Goal: Task Accomplishment & Management: Complete application form

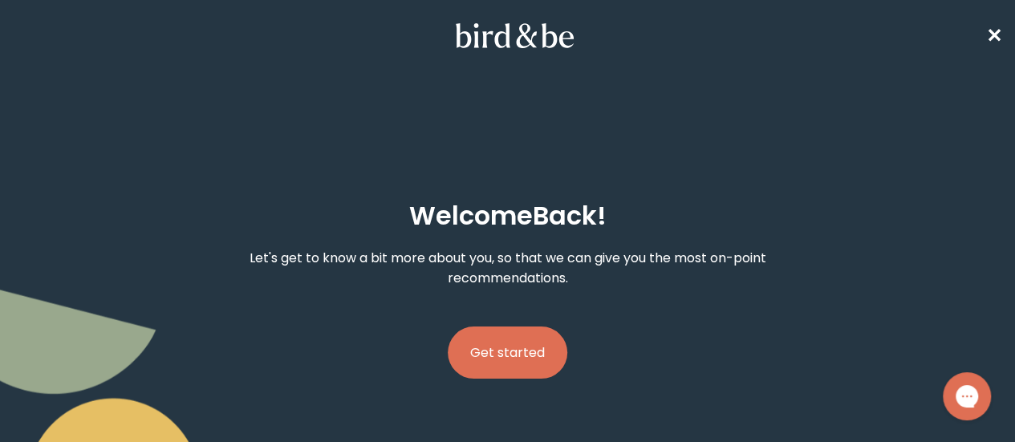
click at [550, 327] on button "Get started" at bounding box center [508, 353] width 120 height 52
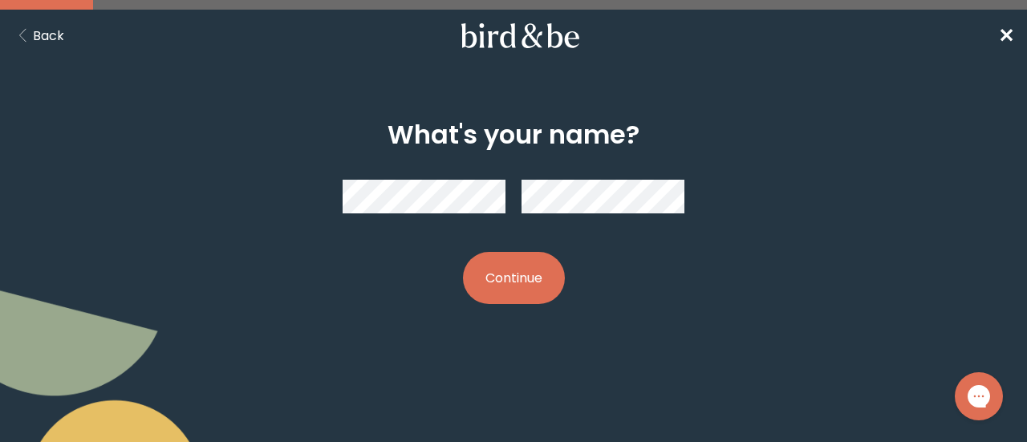
click at [522, 259] on button "Continue" at bounding box center [514, 278] width 102 height 52
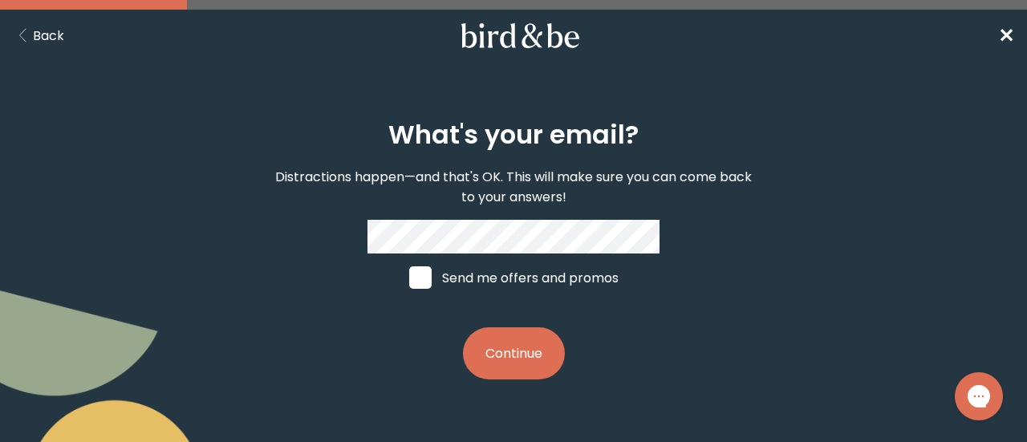
click at [432, 266] on span at bounding box center [420, 277] width 22 height 22
click at [409, 278] on input "Send me offers and promos" at bounding box center [408, 278] width 1 height 1
checkbox input "true"
click at [494, 327] on button "Continue" at bounding box center [514, 353] width 102 height 52
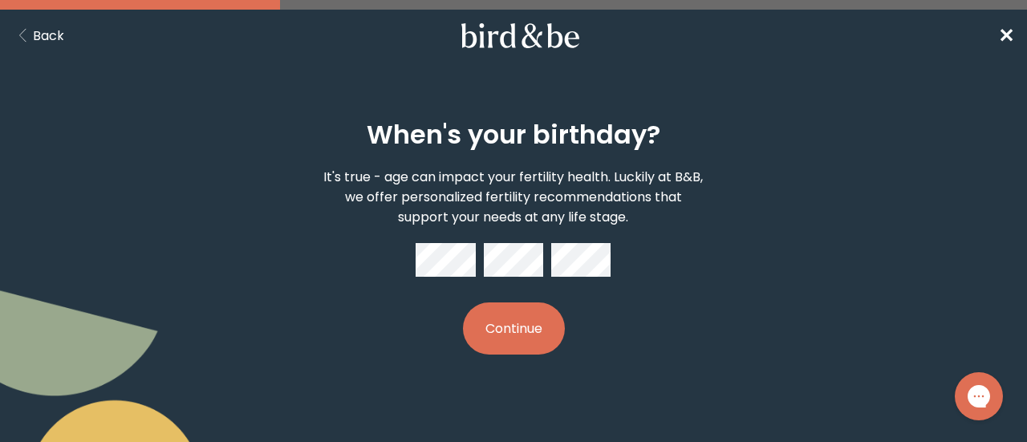
click at [525, 311] on button "Continue" at bounding box center [514, 329] width 102 height 52
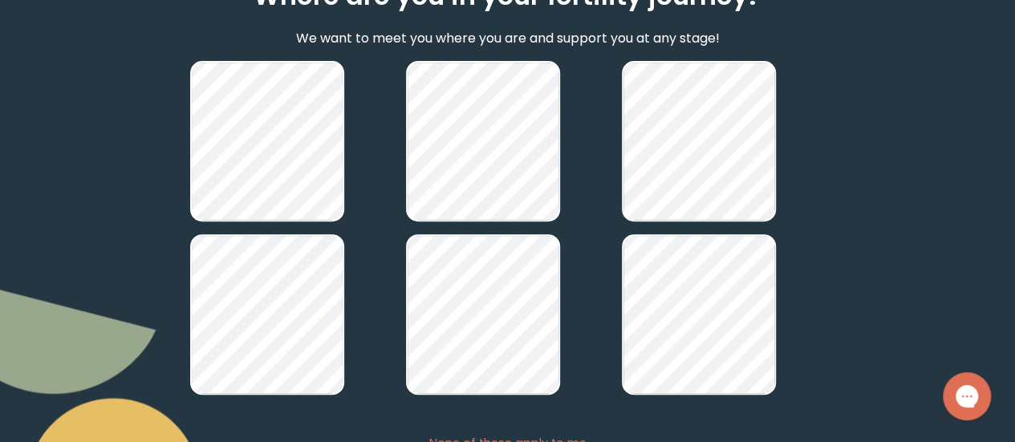
scroll to position [221, 0]
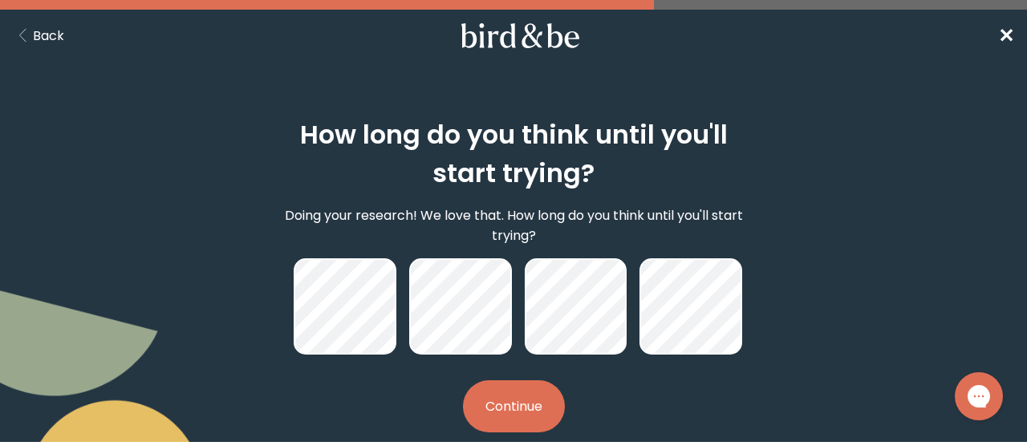
click at [526, 380] on button "Continue" at bounding box center [514, 406] width 102 height 52
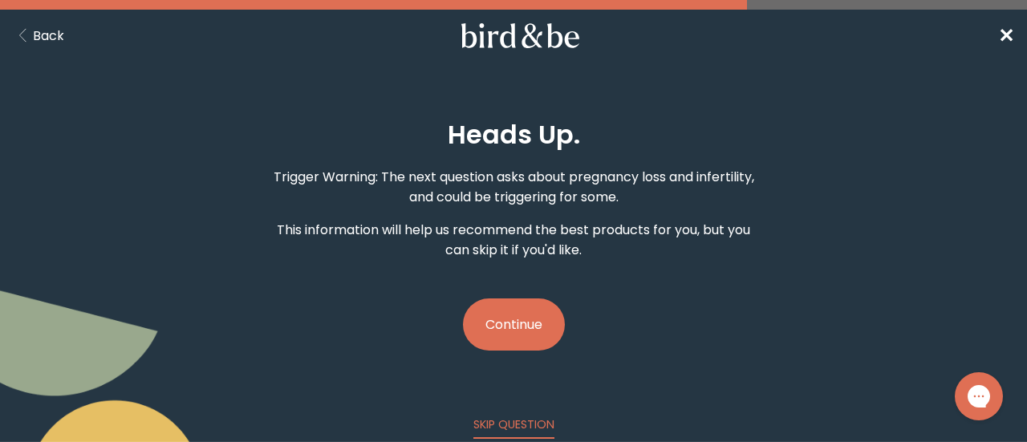
click at [534, 319] on button "Continue" at bounding box center [514, 324] width 102 height 52
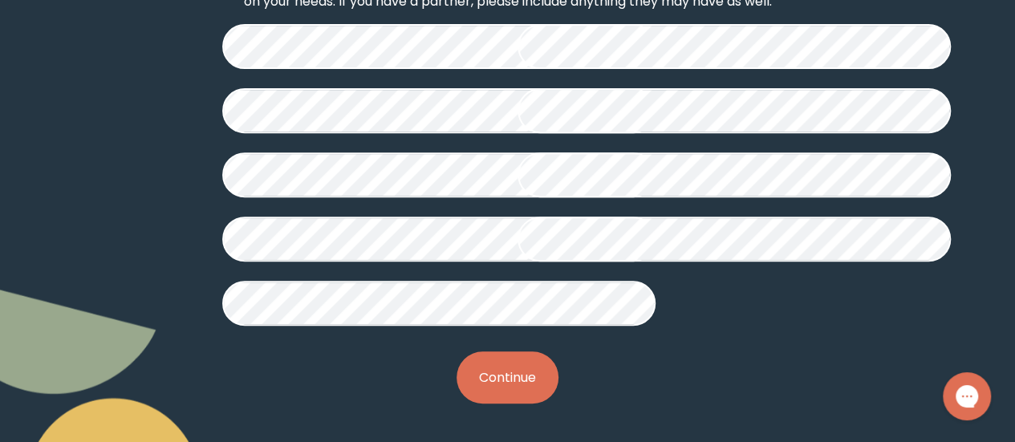
scroll to position [414, 0]
click at [522, 402] on button "Continue" at bounding box center [508, 377] width 102 height 52
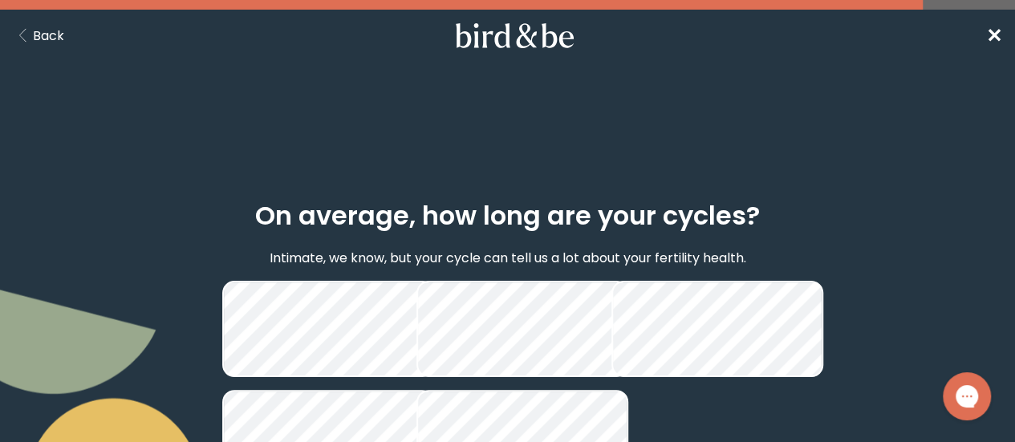
scroll to position [164, 0]
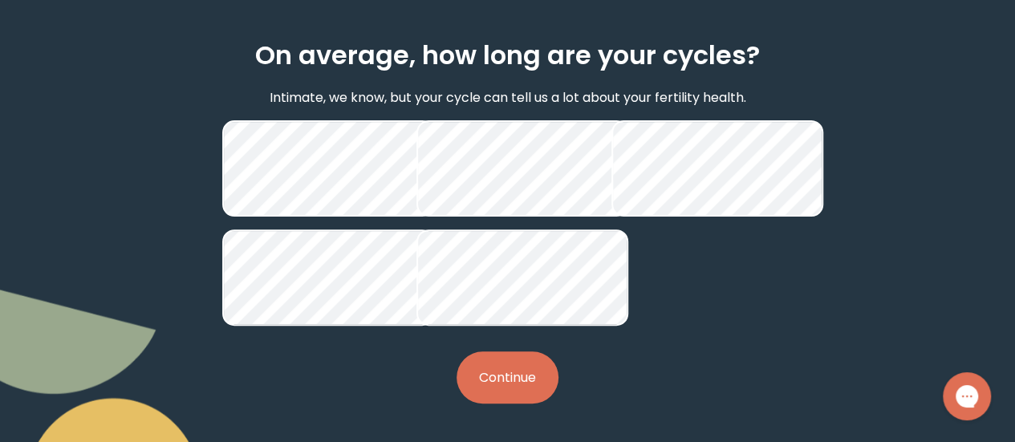
click at [526, 393] on button "Continue" at bounding box center [508, 377] width 102 height 52
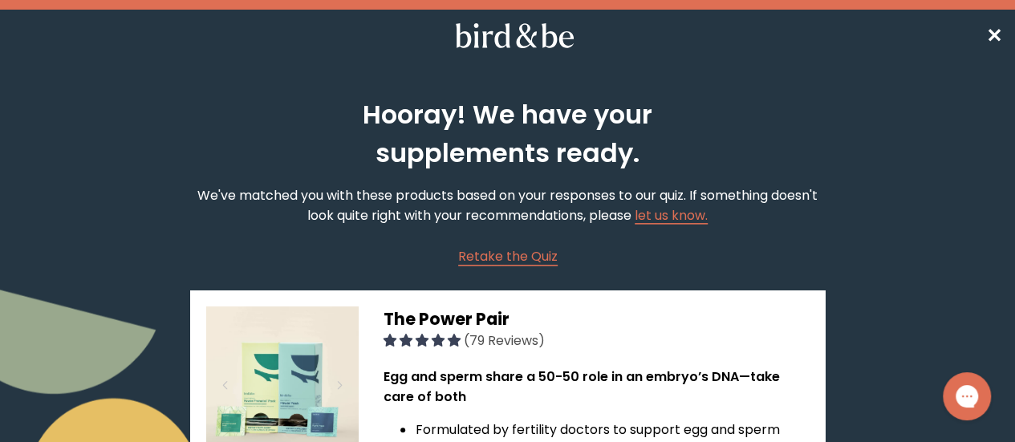
click at [1005, 31] on nav "✕" at bounding box center [507, 35] width 1015 height 51
click at [996, 36] on span "✕" at bounding box center [994, 35] width 16 height 26
